Goal: Information Seeking & Learning: Find specific fact

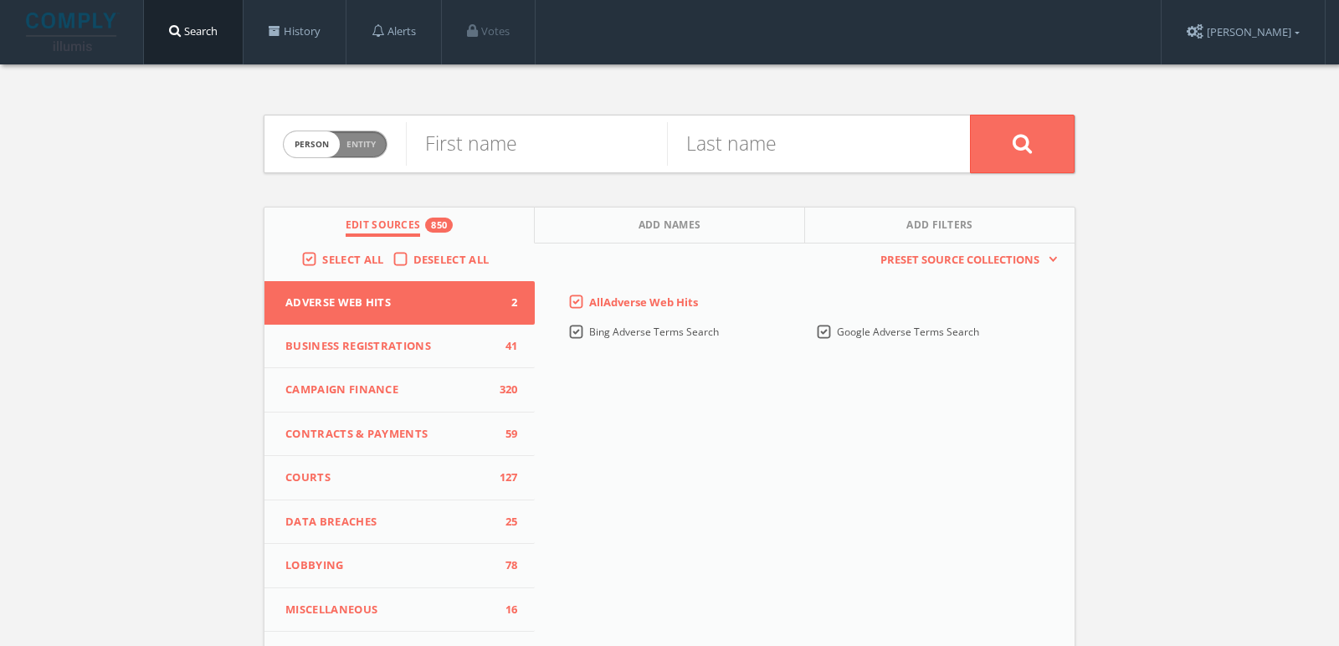
click at [347, 141] on span "Entity" at bounding box center [360, 144] width 29 height 13
checkbox input "true"
click at [514, 147] on input "text" at bounding box center [688, 144] width 564 height 44
type input "Women’s Tennis Association"
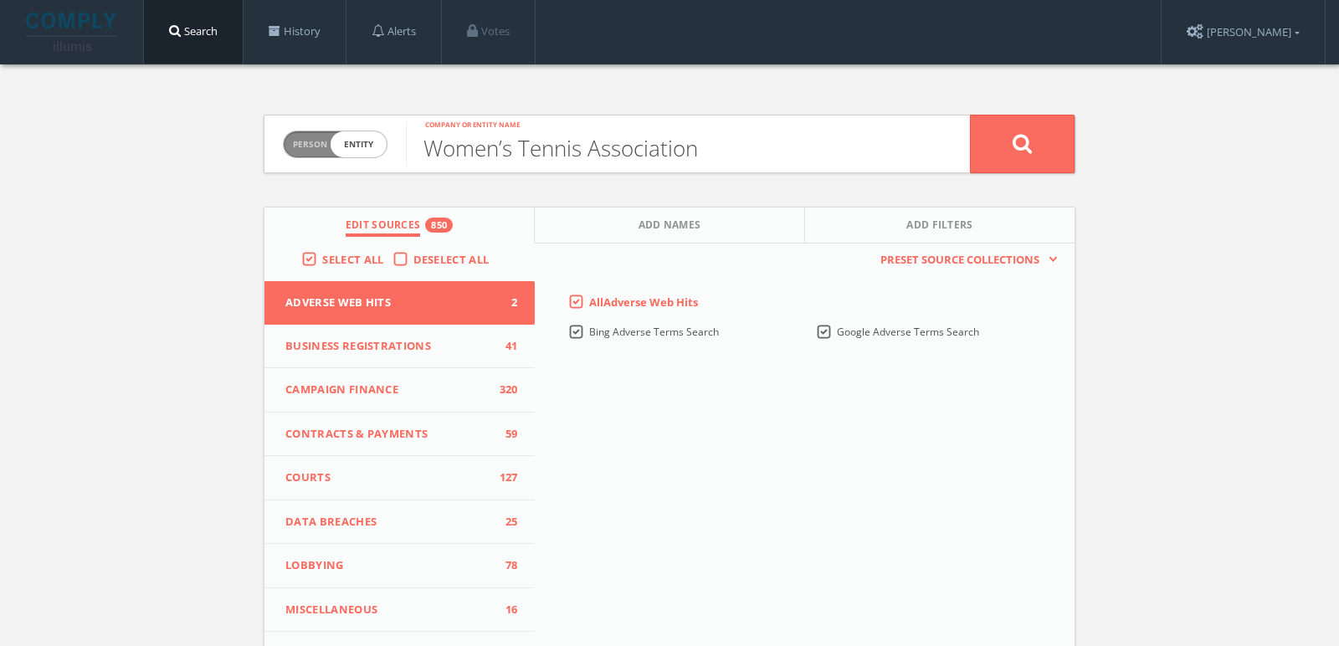
click at [970, 115] on button at bounding box center [1022, 144] width 105 height 59
click at [331, 149] on span "person" at bounding box center [312, 144] width 56 height 26
checkbox input "true"
click at [497, 147] on input "text" at bounding box center [688, 144] width 564 height 44
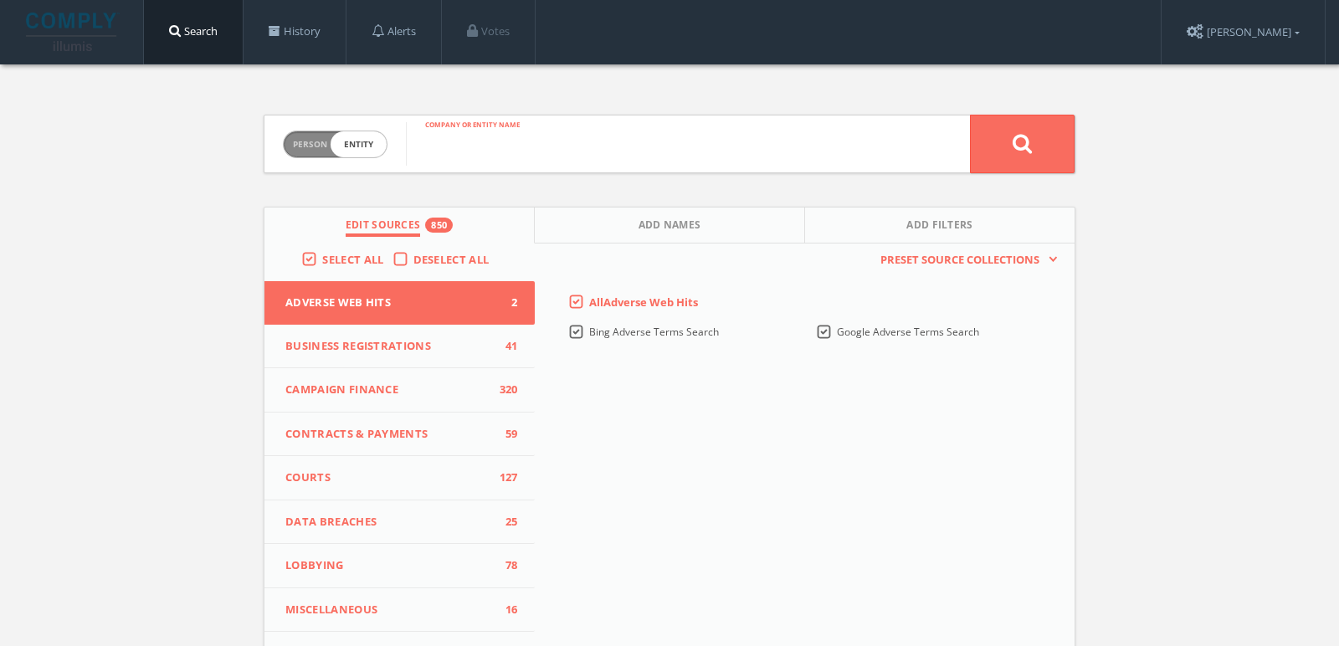
paste input "Women's Sports Foundation"
type input "Women's Sports Foundation"
click at [970, 115] on button at bounding box center [1022, 144] width 105 height 59
click at [306, 146] on span "person" at bounding box center [312, 144] width 56 height 26
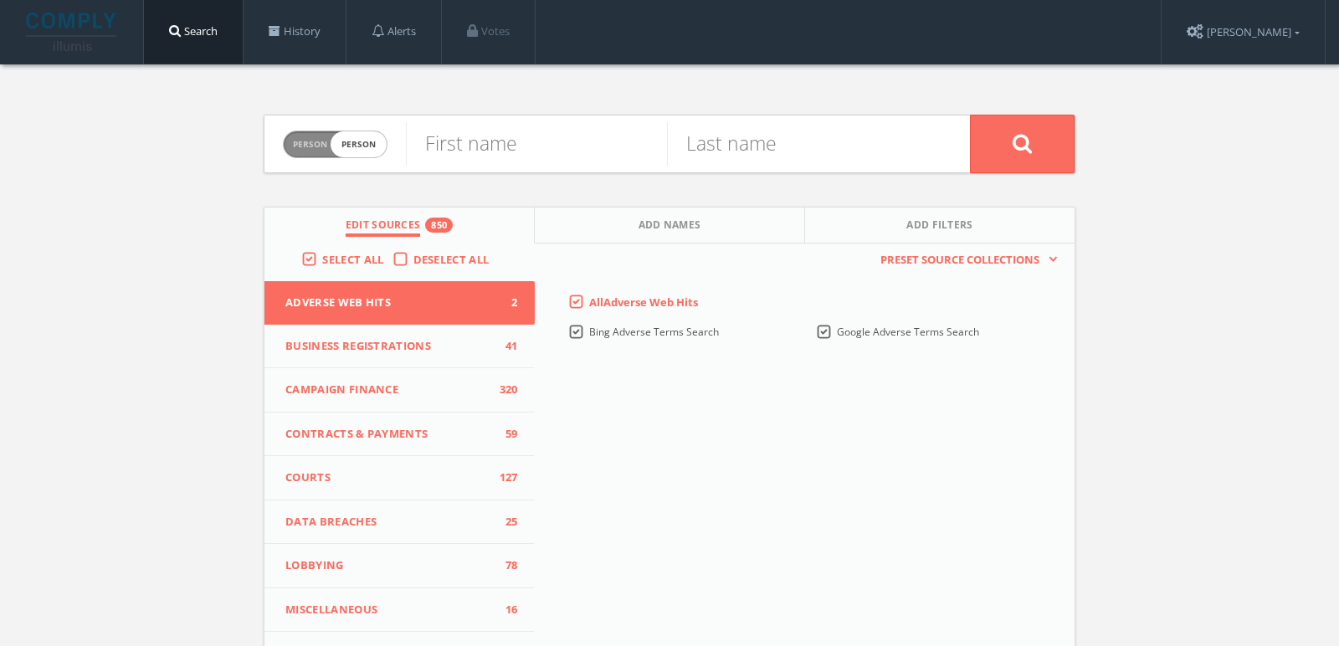
checkbox input "true"
click at [488, 154] on input "text" at bounding box center [688, 144] width 564 height 44
paste input "[PERSON_NAME] Leadership Initiative"
type input "[PERSON_NAME] Leadership Initiative"
click at [970, 115] on button at bounding box center [1022, 144] width 105 height 59
